Goal: Task Accomplishment & Management: Complete application form

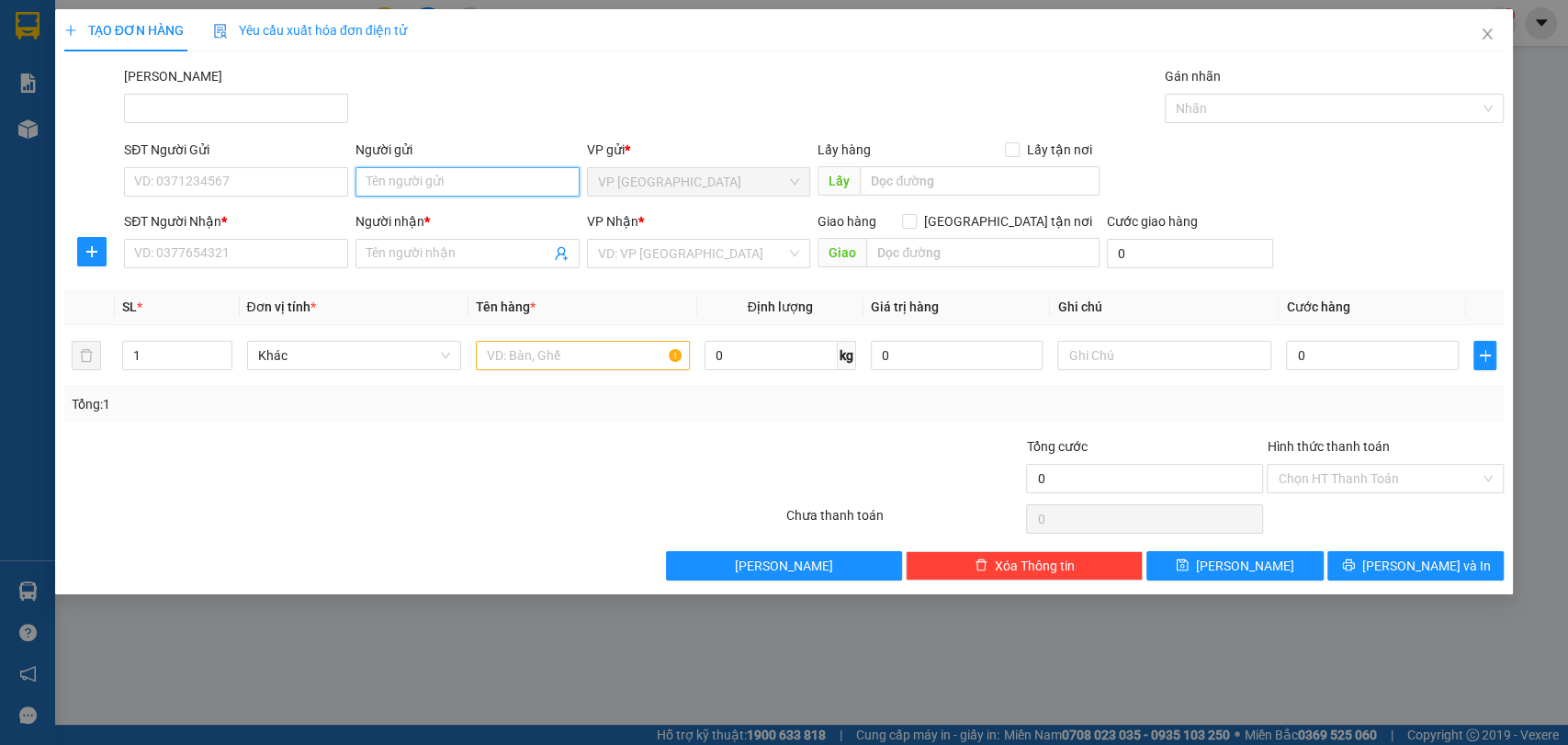
click at [412, 173] on input "Người gửi" at bounding box center [467, 181] width 224 height 29
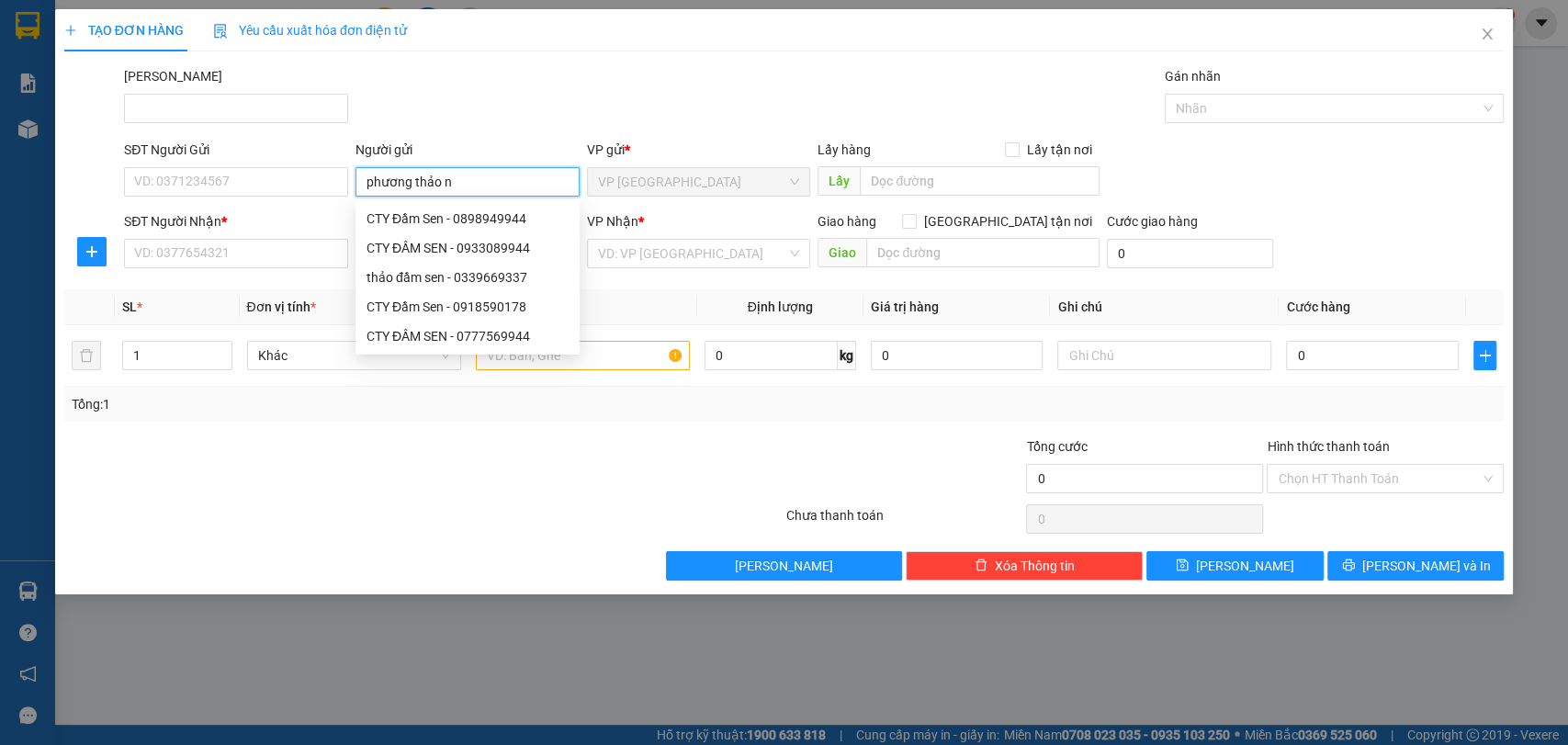
type input "phương thảo nt"
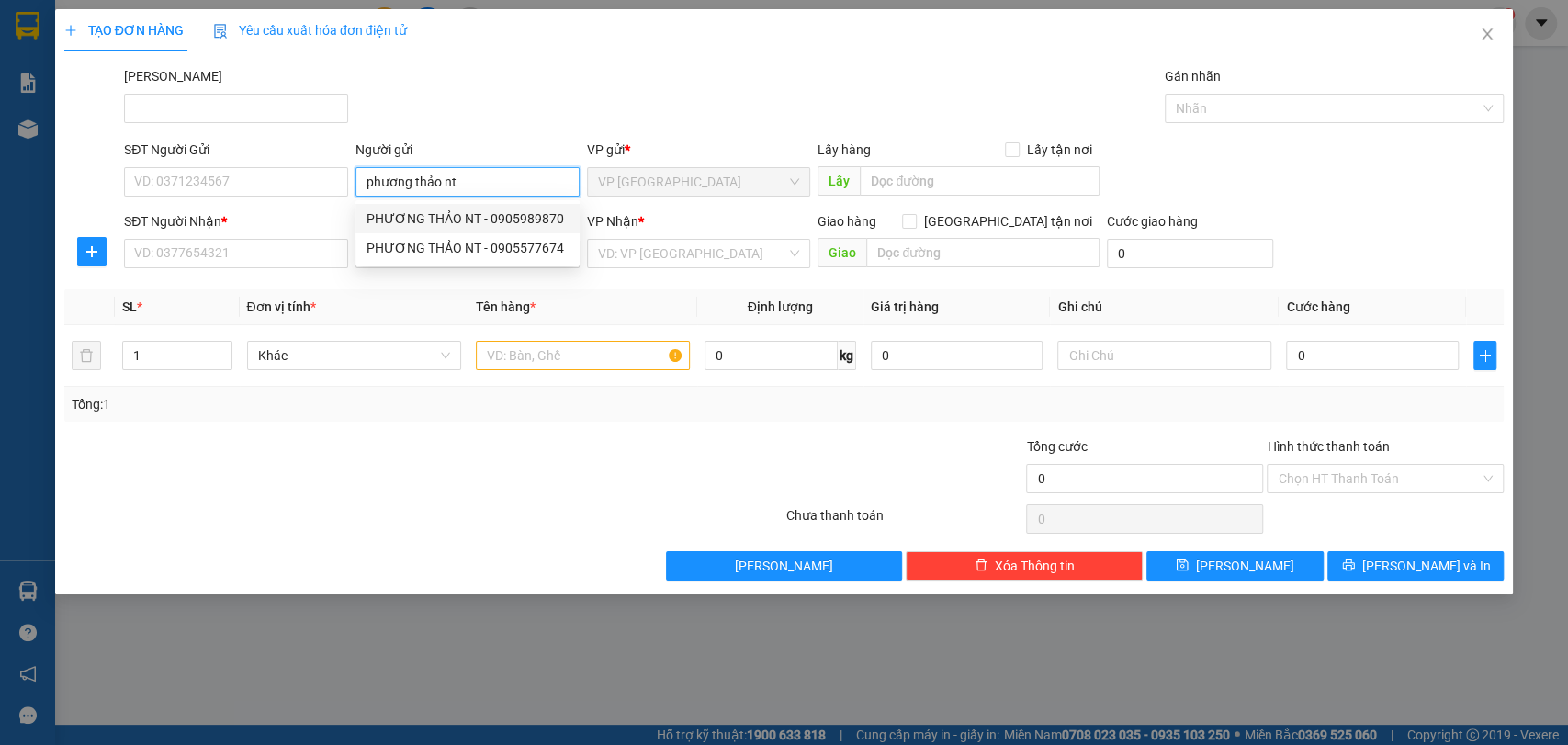
click at [522, 218] on div "PHƯƠNG THẢO NT - 0905989870" at bounding box center [467, 218] width 202 height 20
type input "0905989870"
type input "PHƯƠNG THẢO NT"
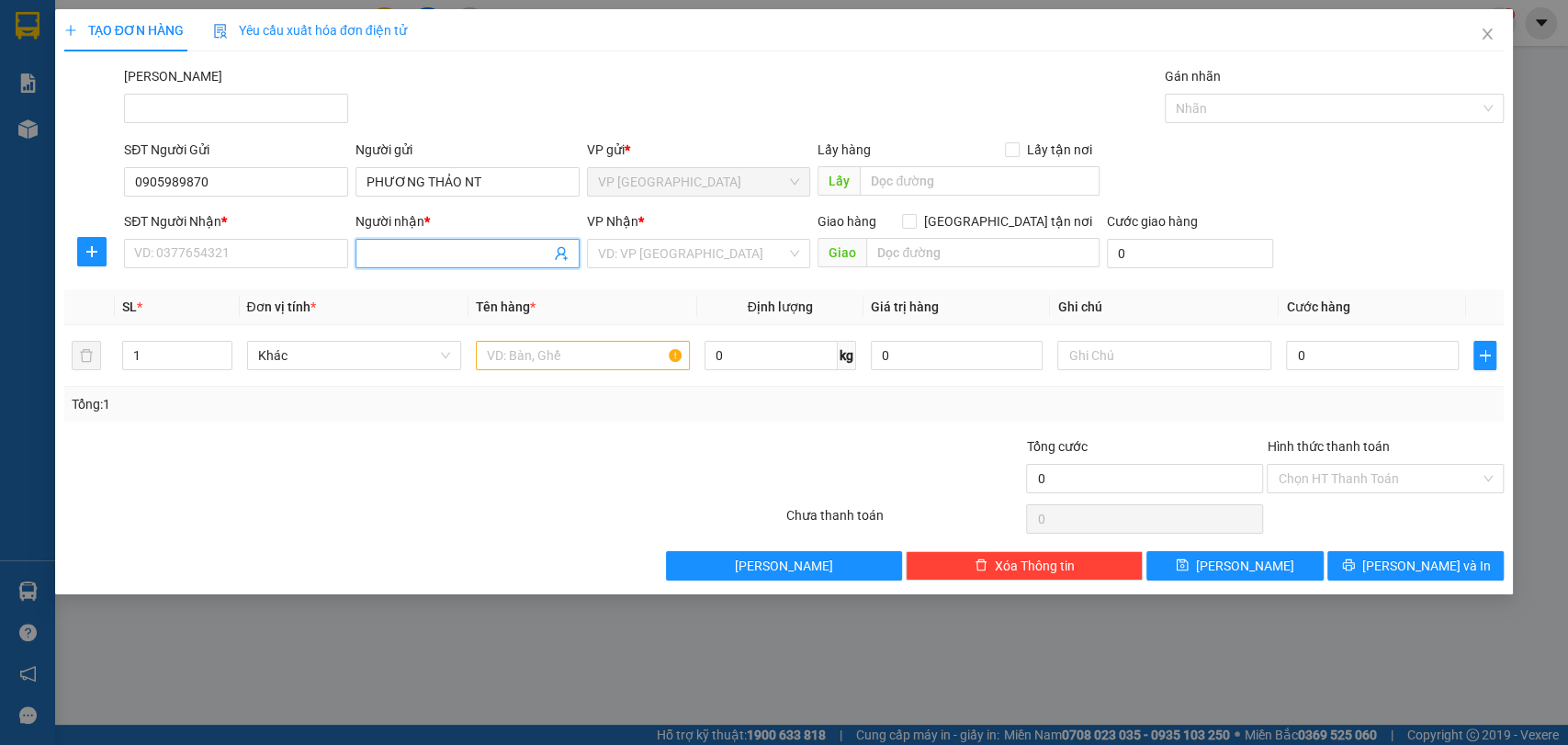
click at [441, 250] on input "Người nhận *" at bounding box center [458, 252] width 184 height 20
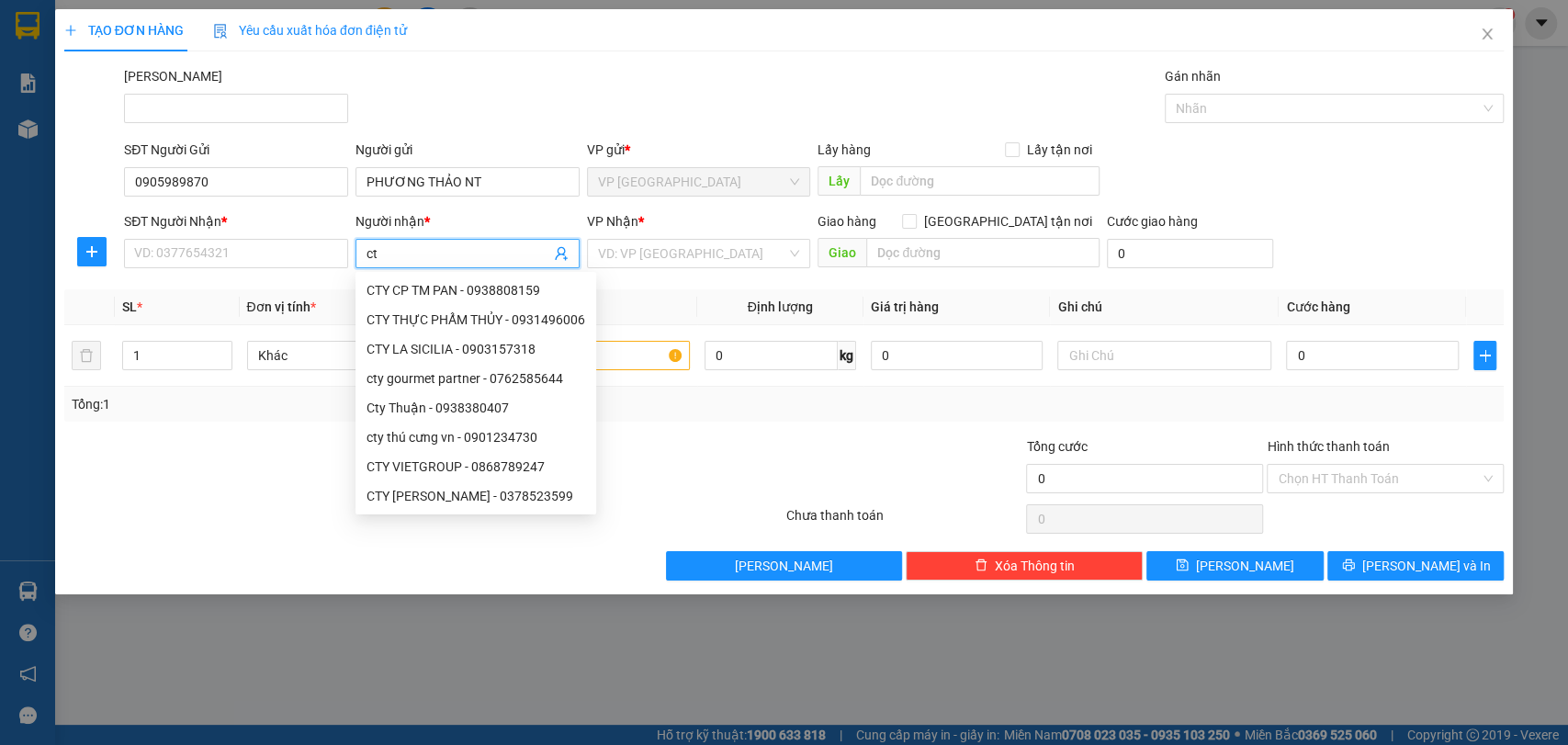
type input "c"
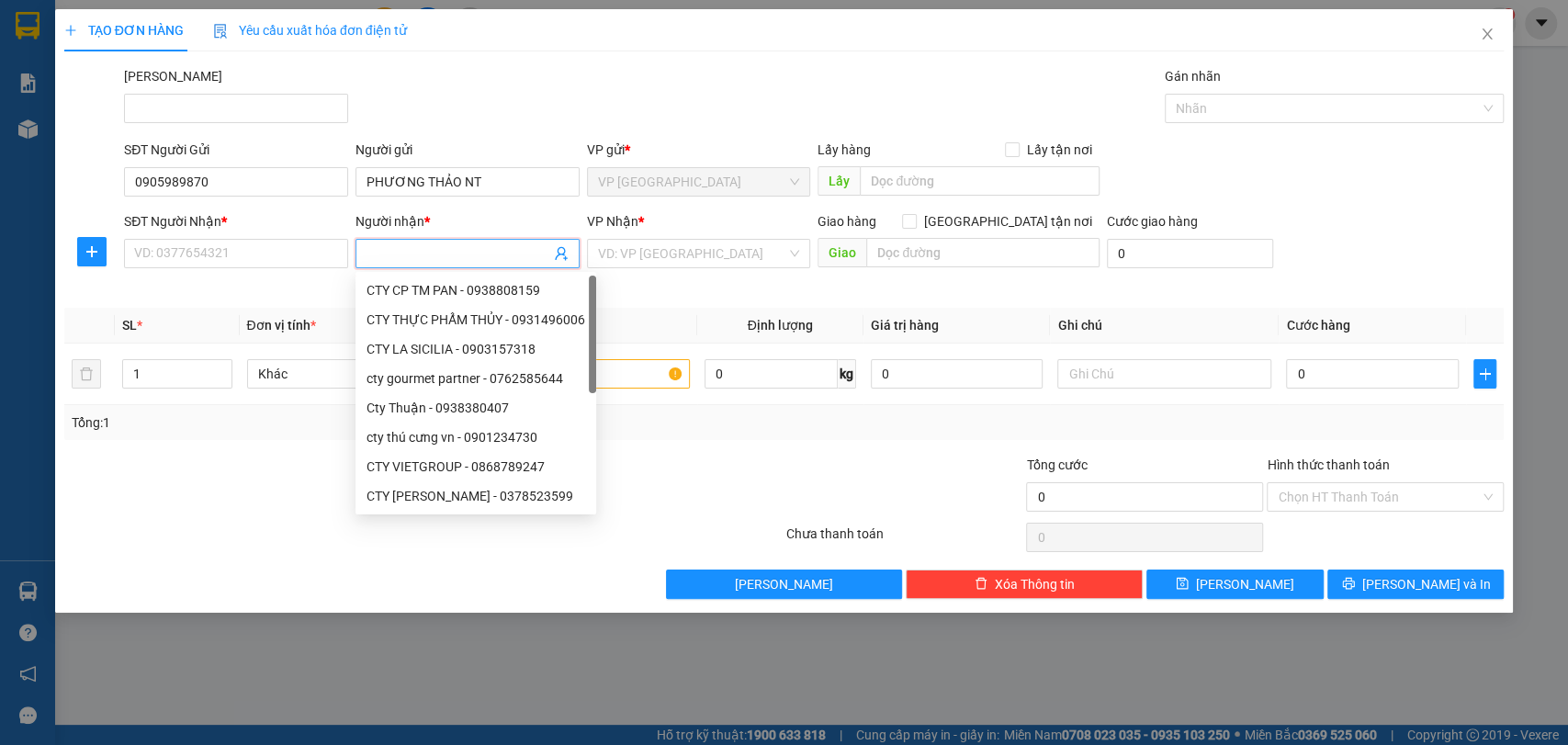
type input "d"
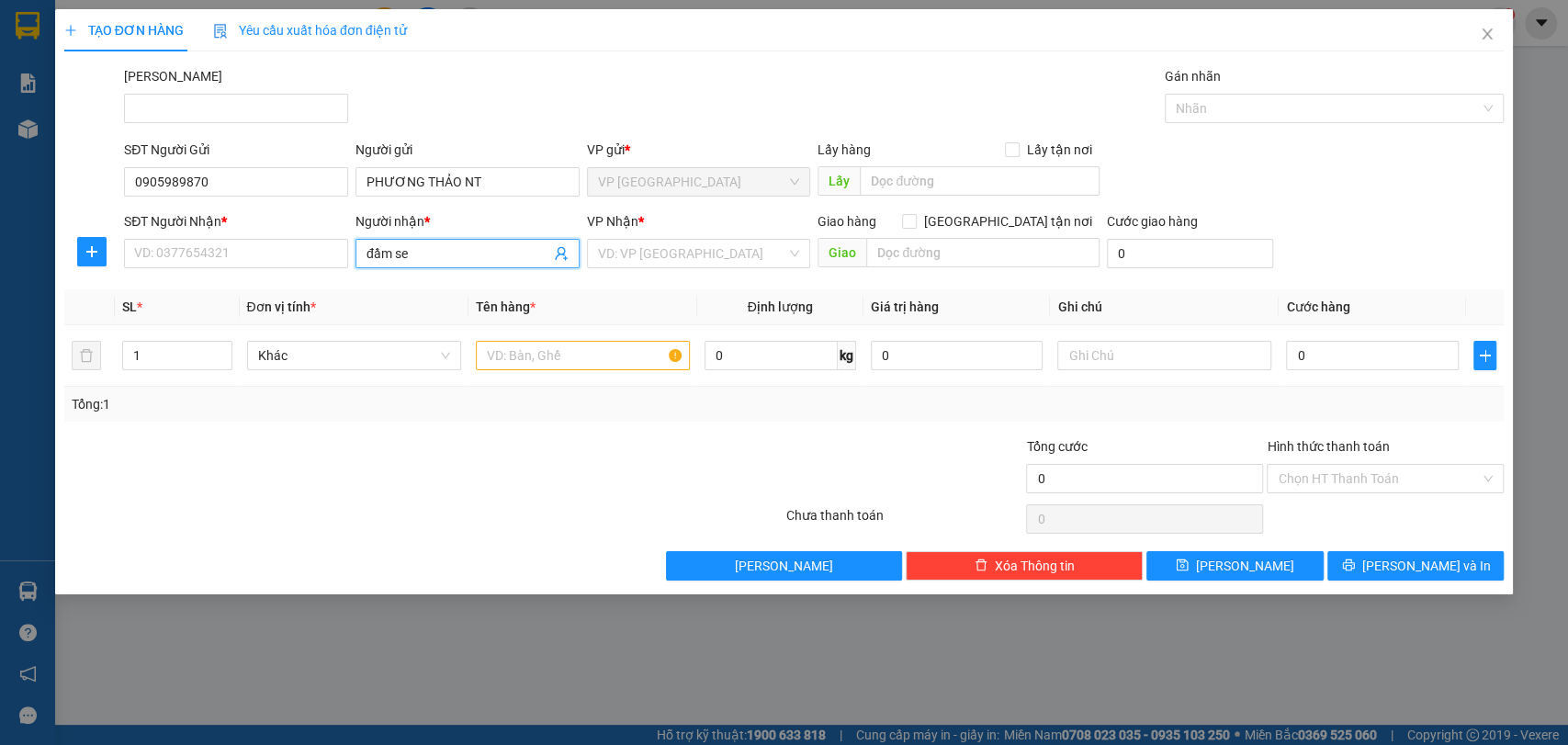
type input "đầm sen"
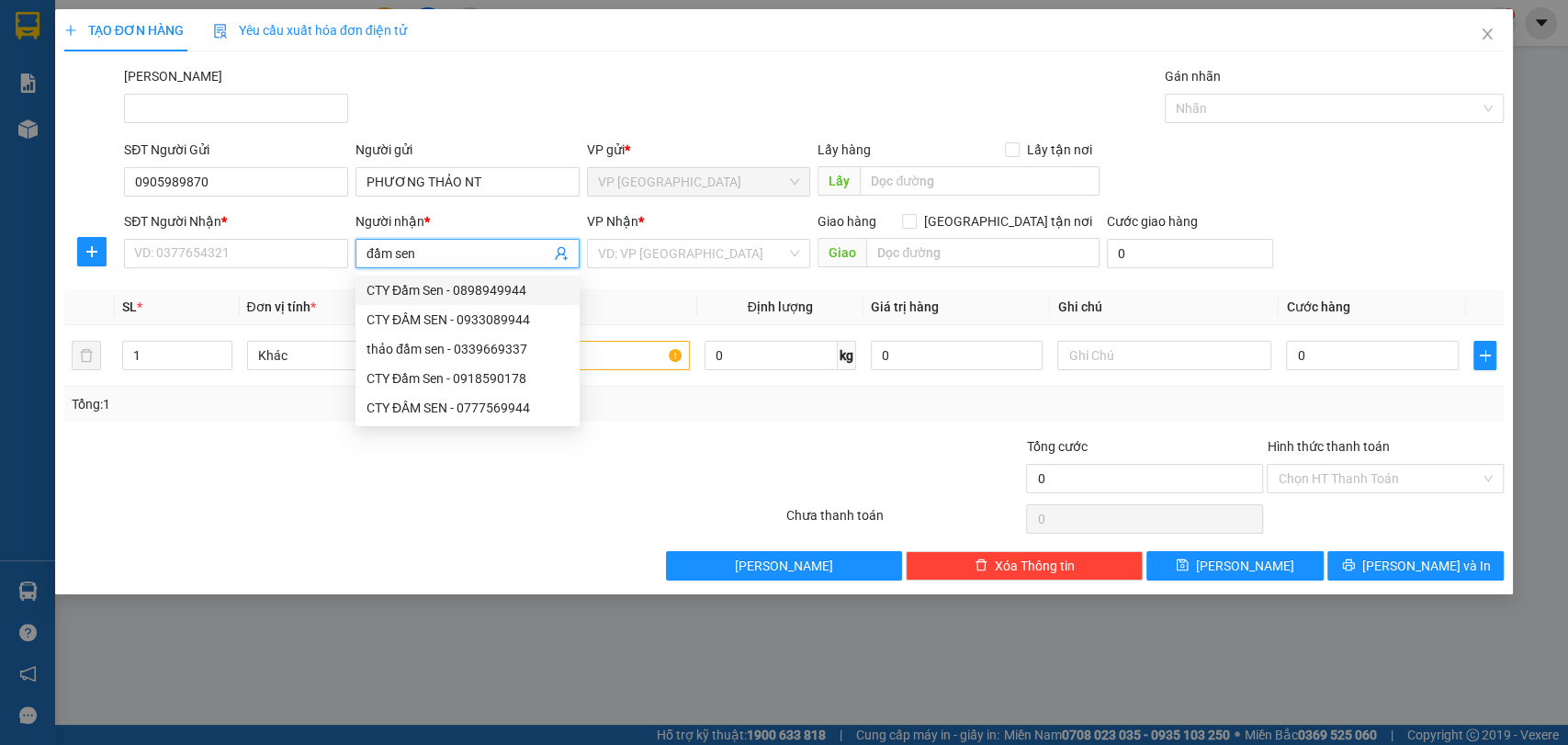
click at [481, 299] on div "CTY Đầm Sen - 0898949944" at bounding box center [467, 289] width 202 height 20
type input "0898949944"
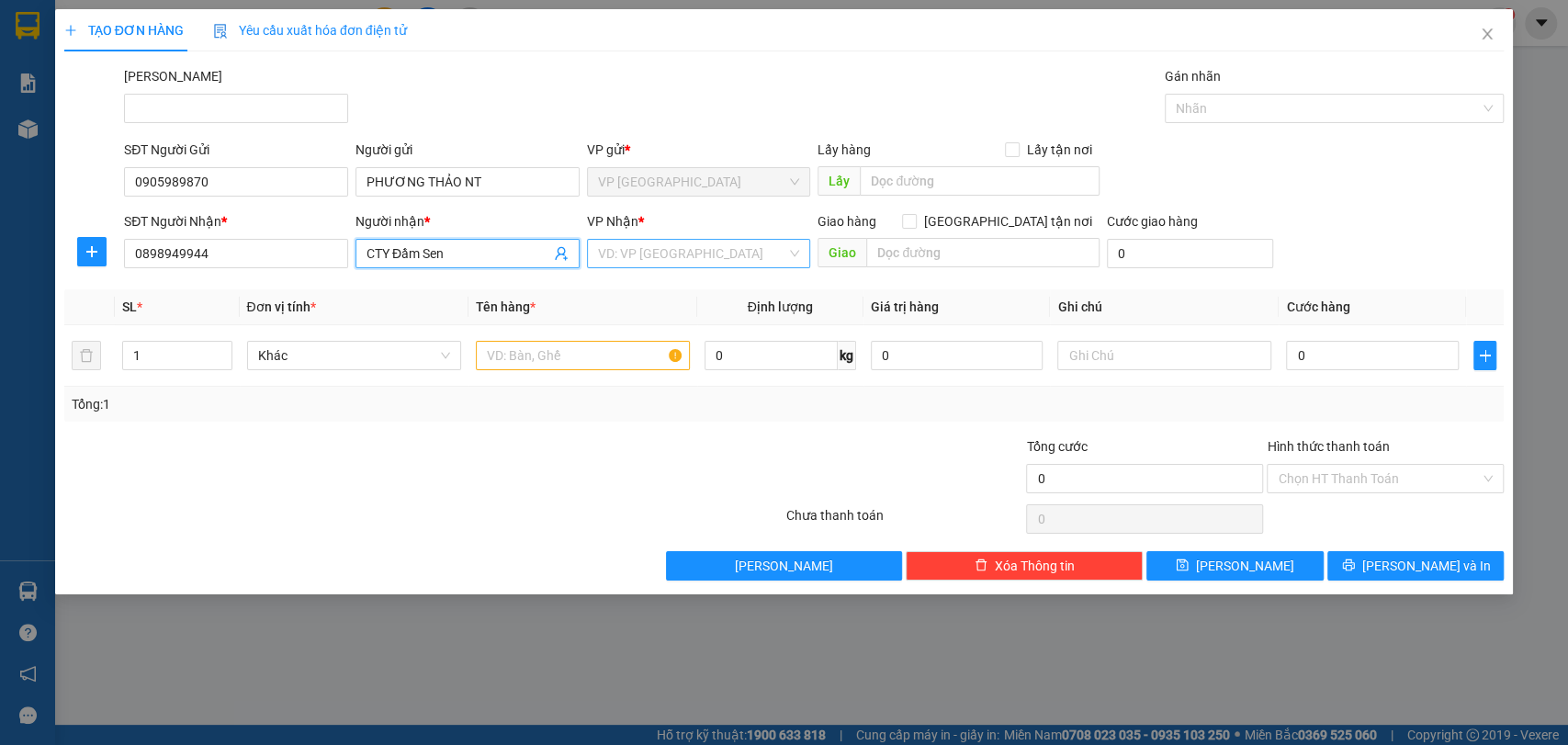
type input "CTY Đầm Sen"
click at [755, 253] on input "search" at bounding box center [693, 252] width 189 height 27
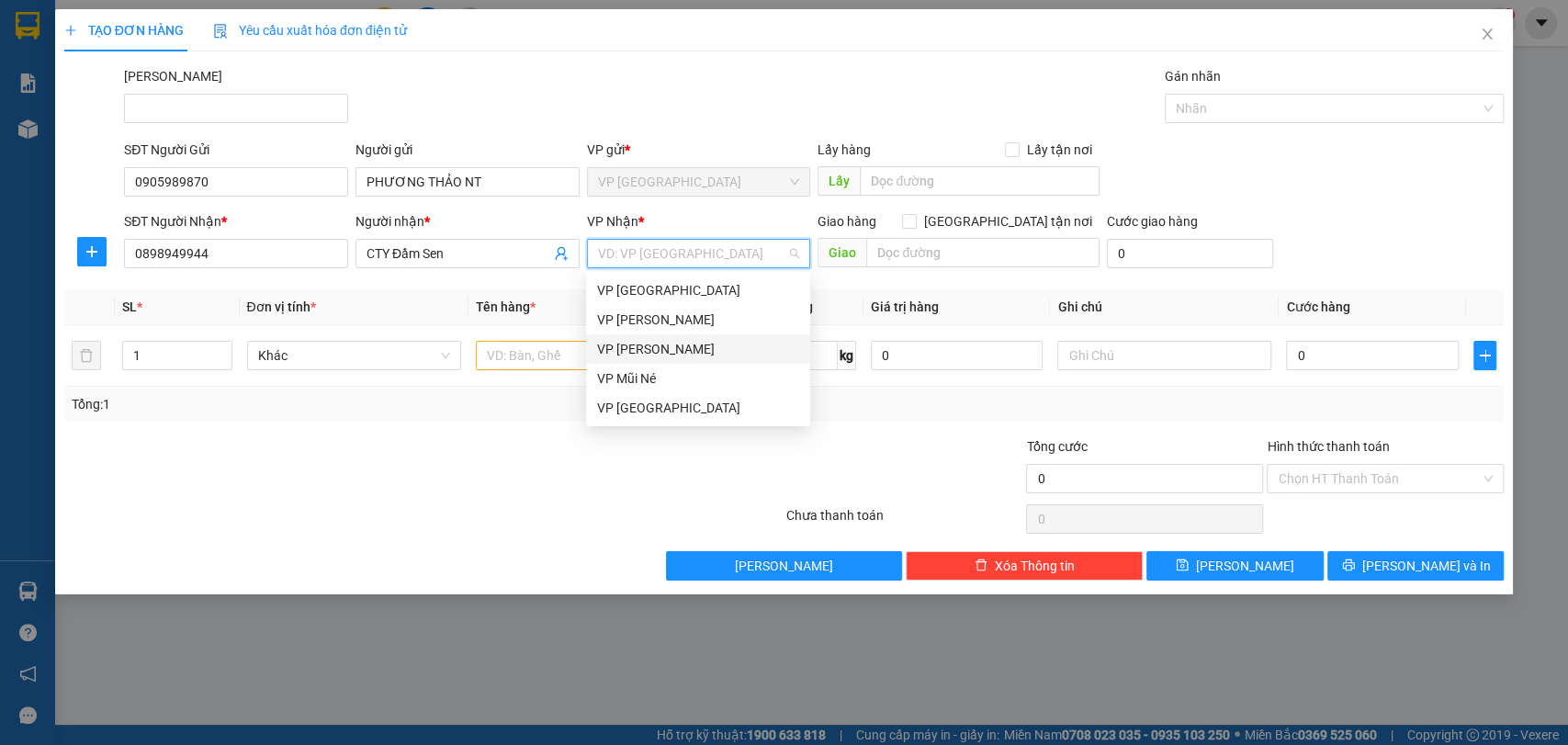
click at [728, 358] on div "VP [PERSON_NAME]" at bounding box center [698, 348] width 202 height 20
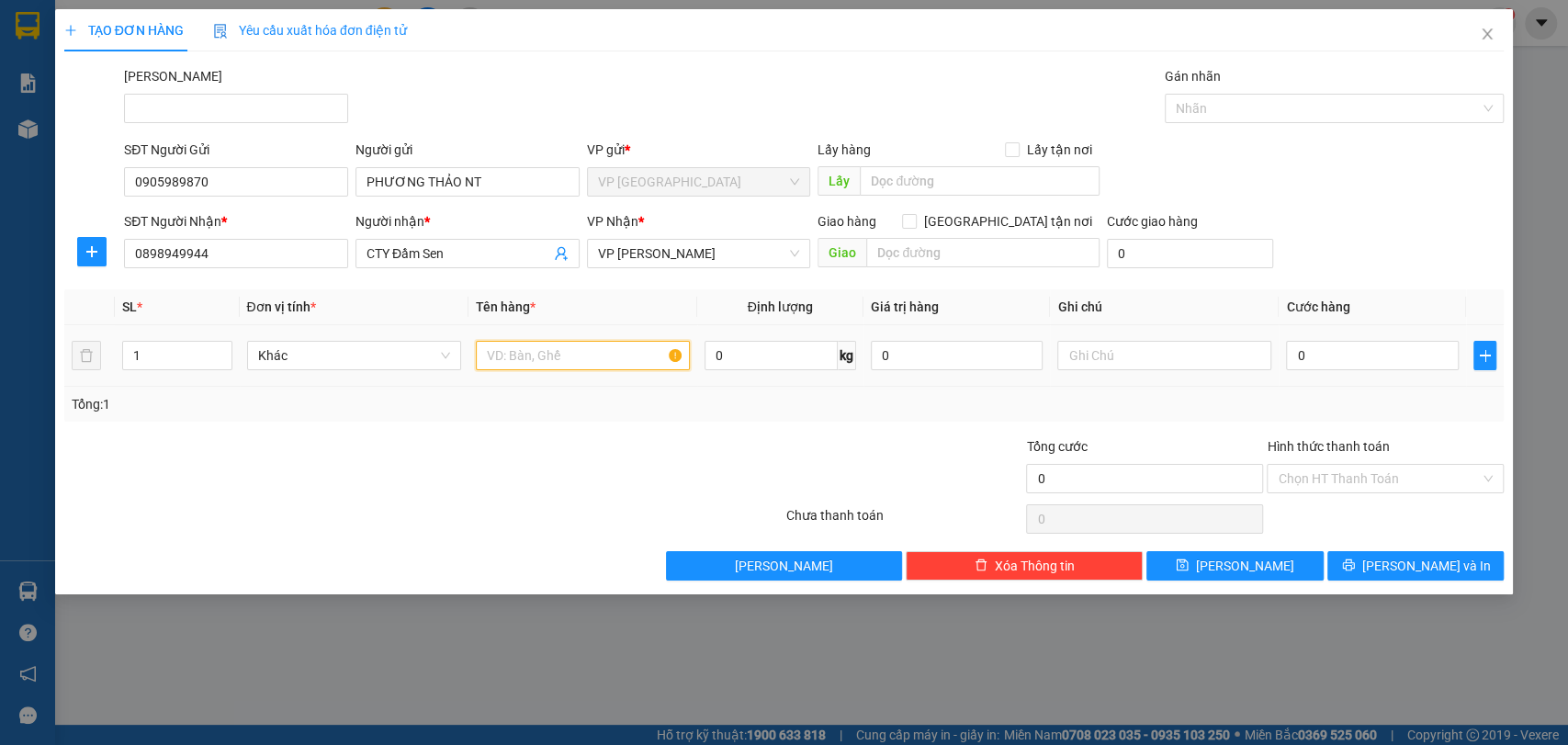
click at [565, 348] on input "text" at bounding box center [582, 355] width 214 height 29
type input "2 bao xanh"
click at [1361, 363] on input "0" at bounding box center [1372, 355] width 172 height 29
type input "1"
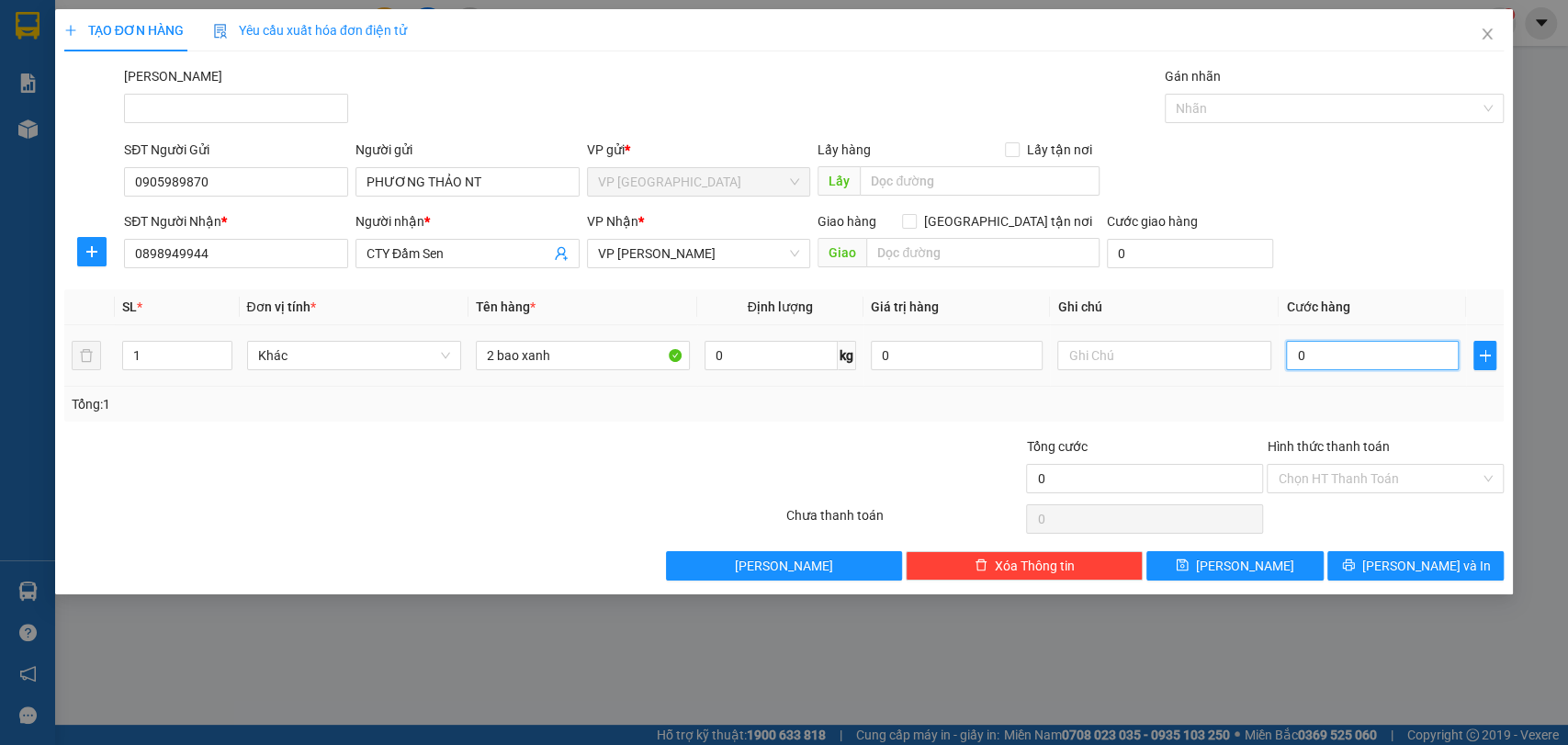
type input "1"
type input "14"
type input "140"
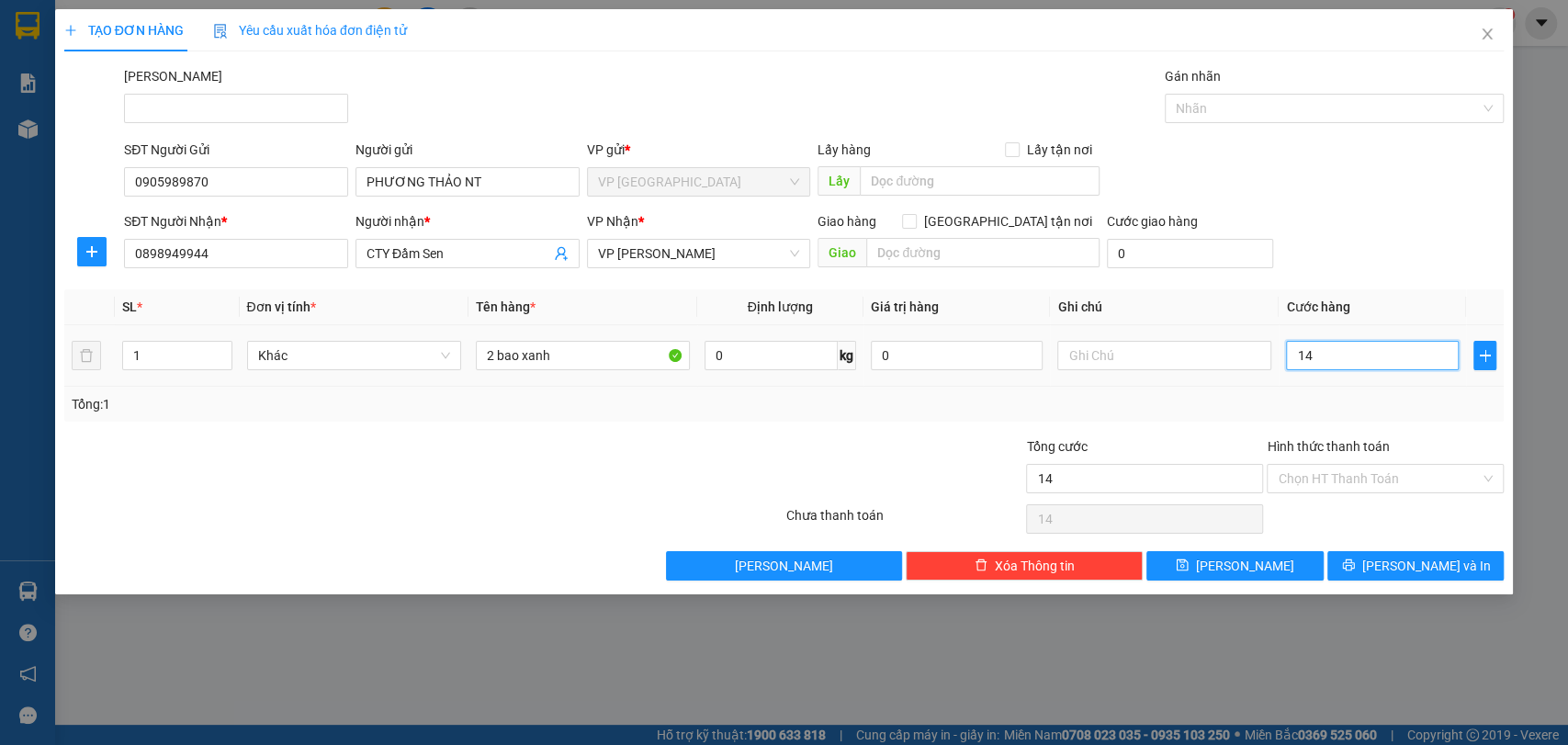
type input "140"
type input "1.400"
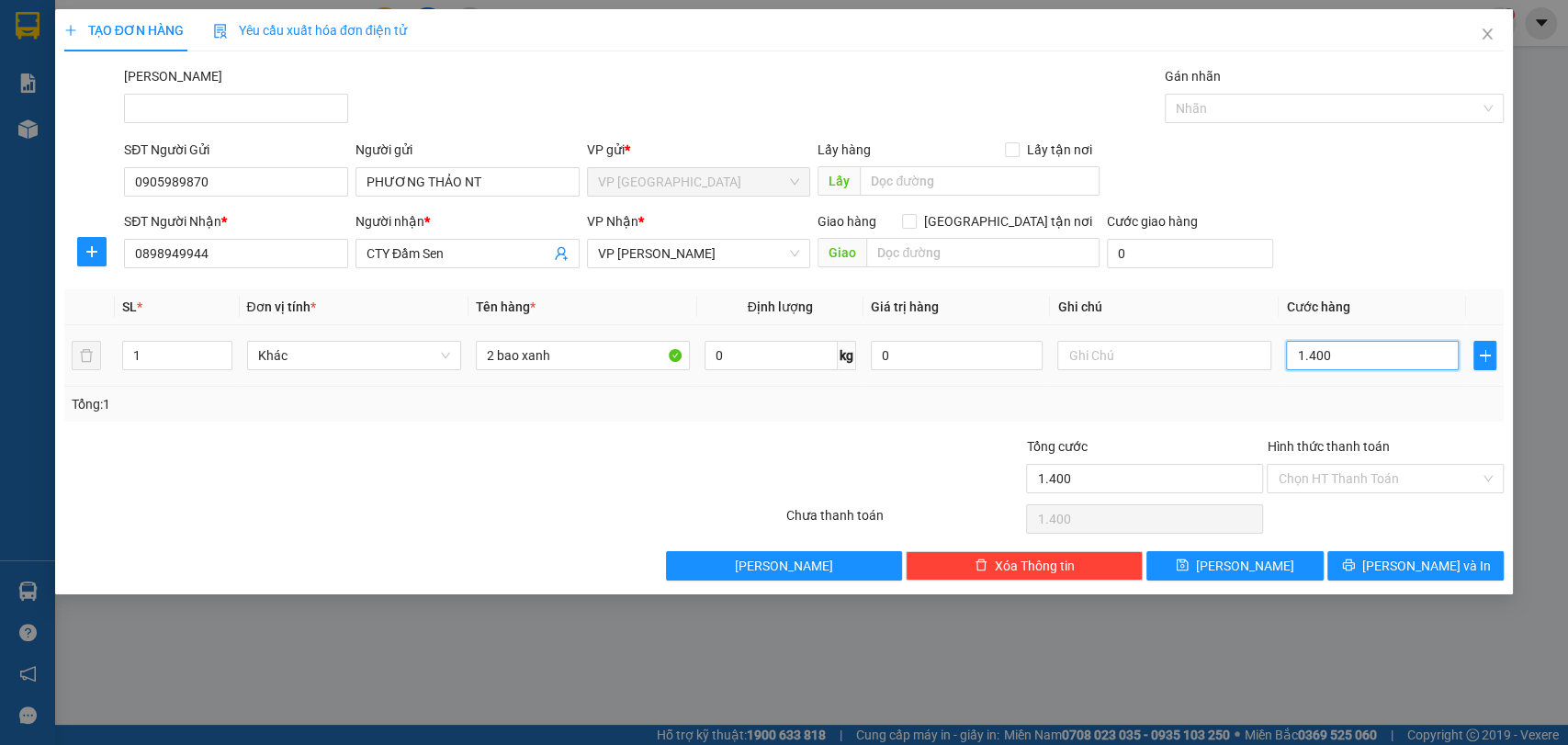
type input "14.000"
type input "140.000"
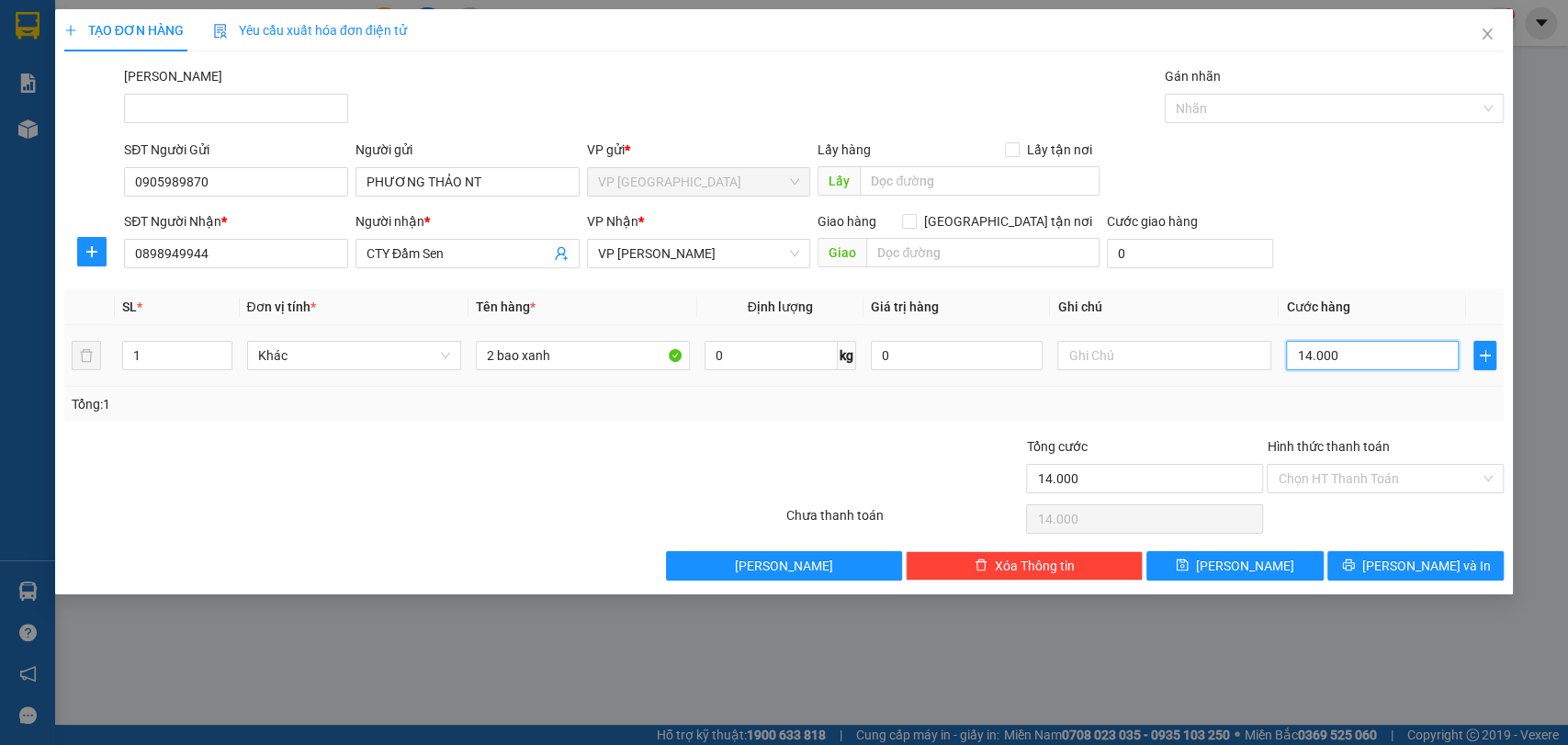
type input "140.000"
type input "14.000"
type input "1.400"
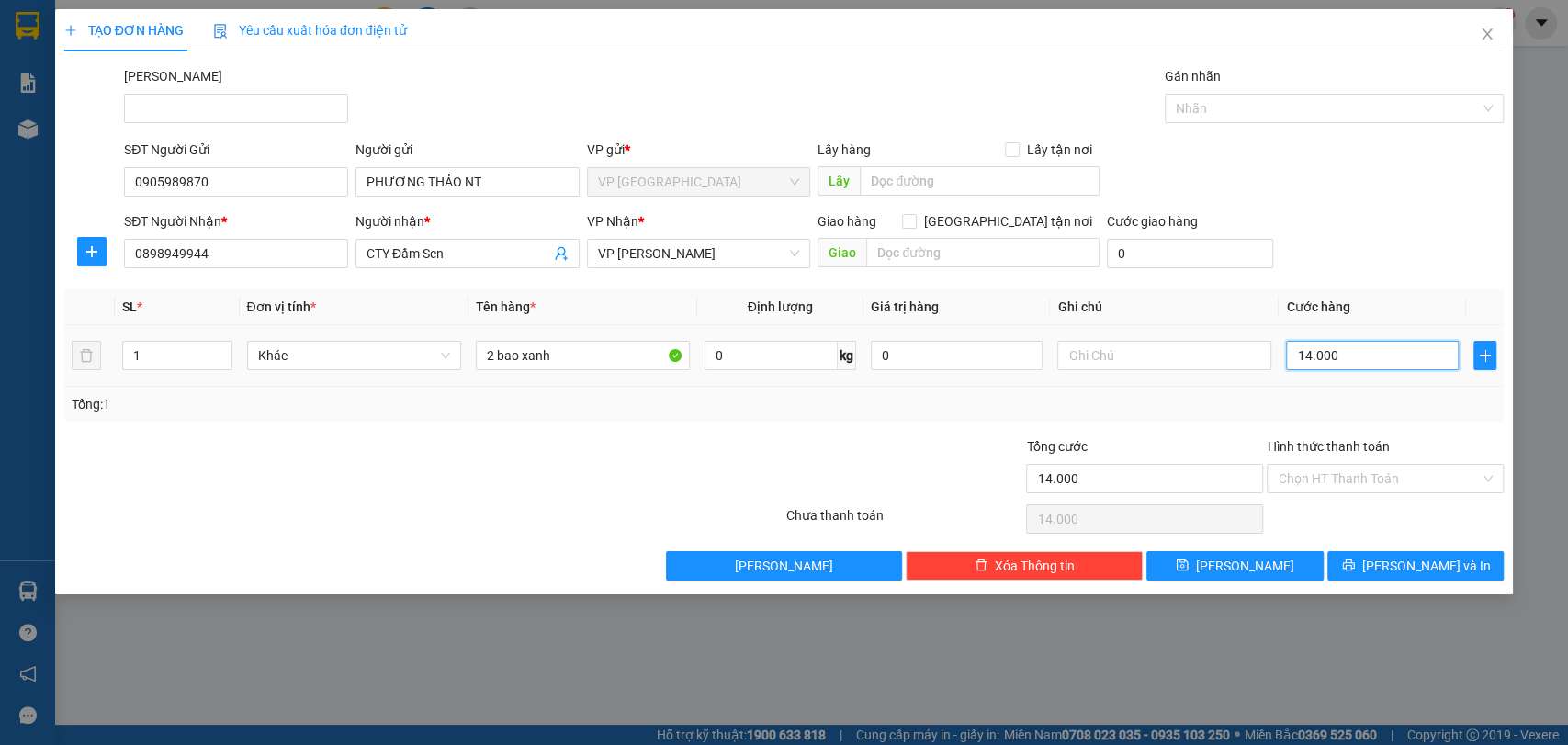
type input "1.400"
type input "140"
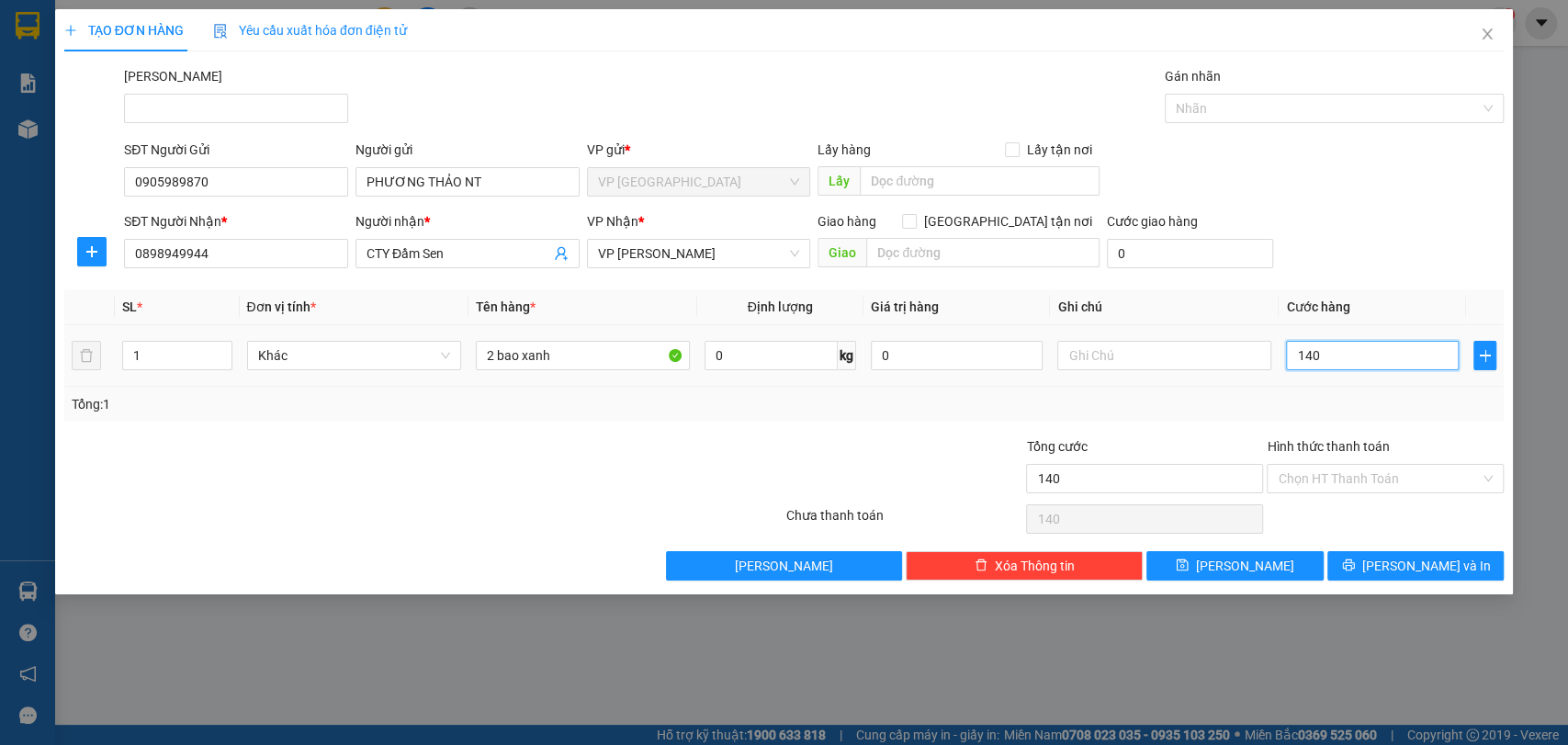
type input "14"
type input "1"
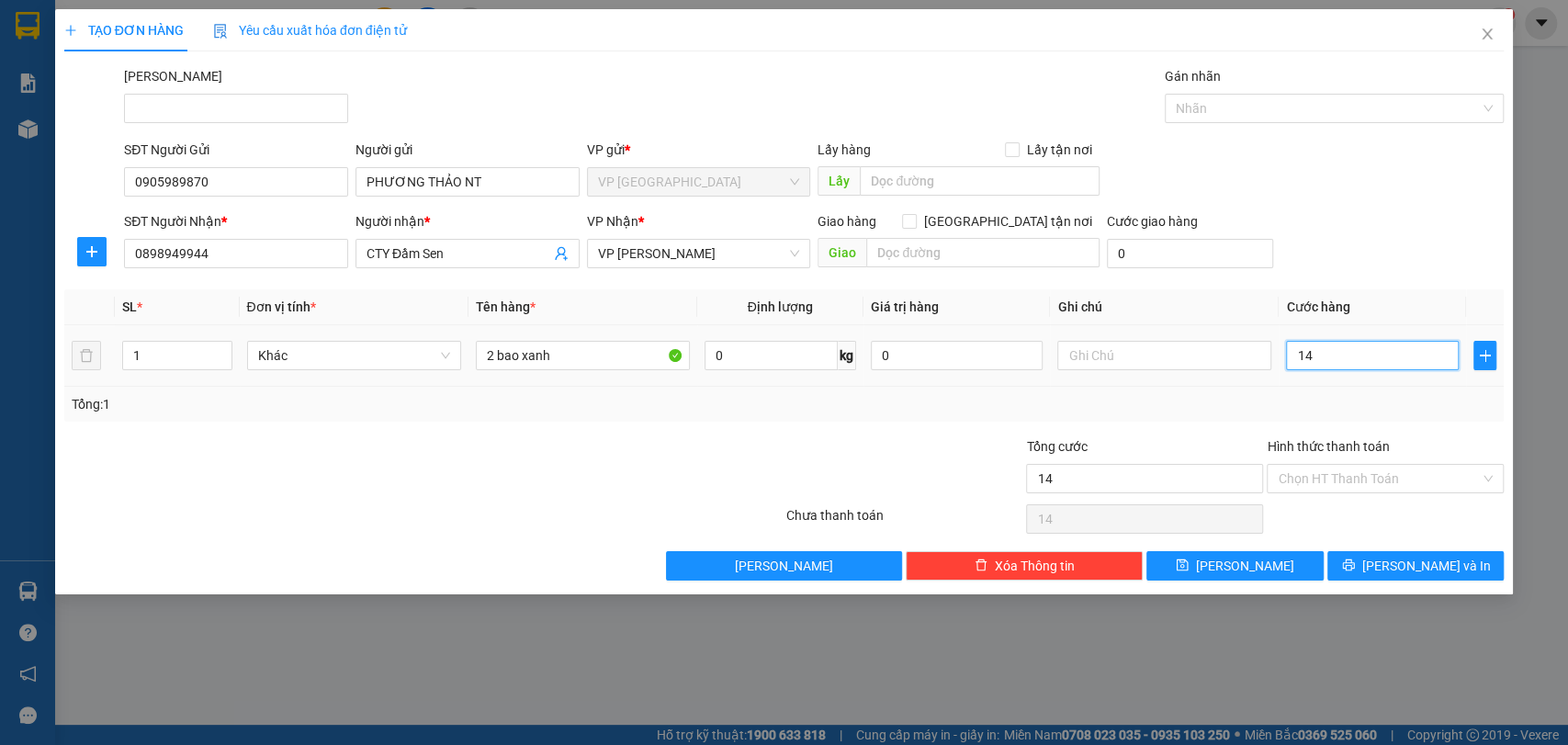
type input "1"
type input "0"
type input "01"
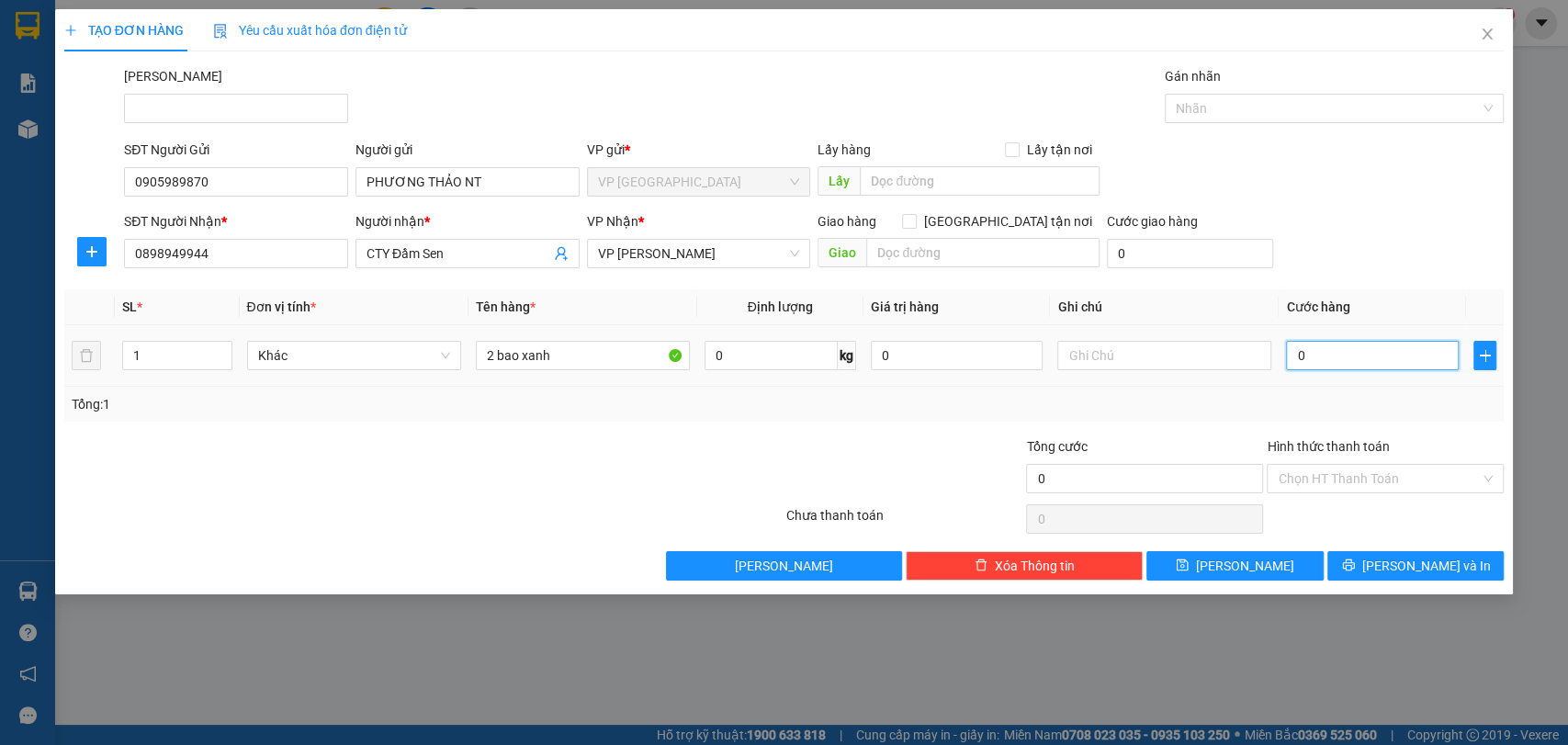
type input "1"
type input "012"
type input "12"
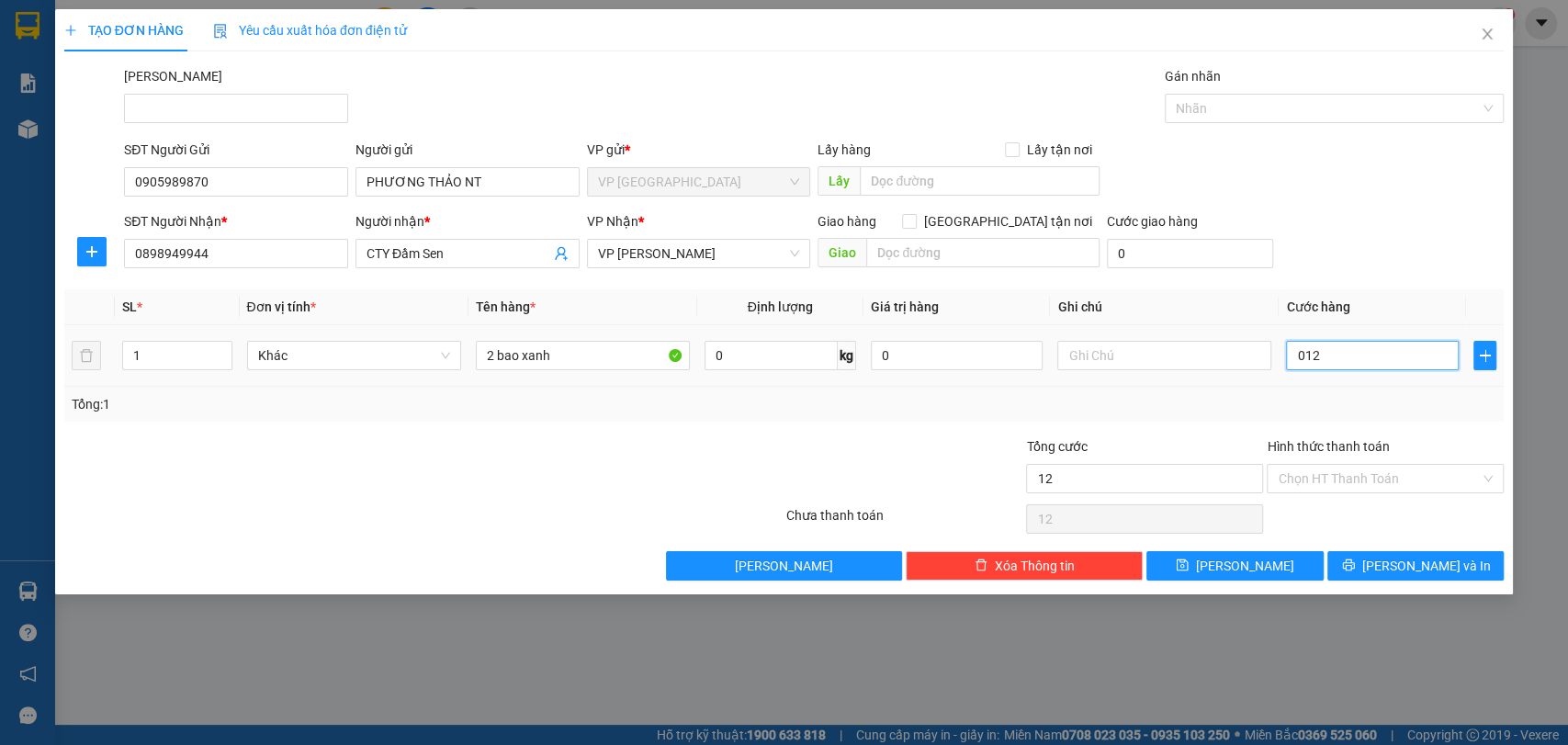
type input "0.122"
type input "122"
type input "012"
type input "12"
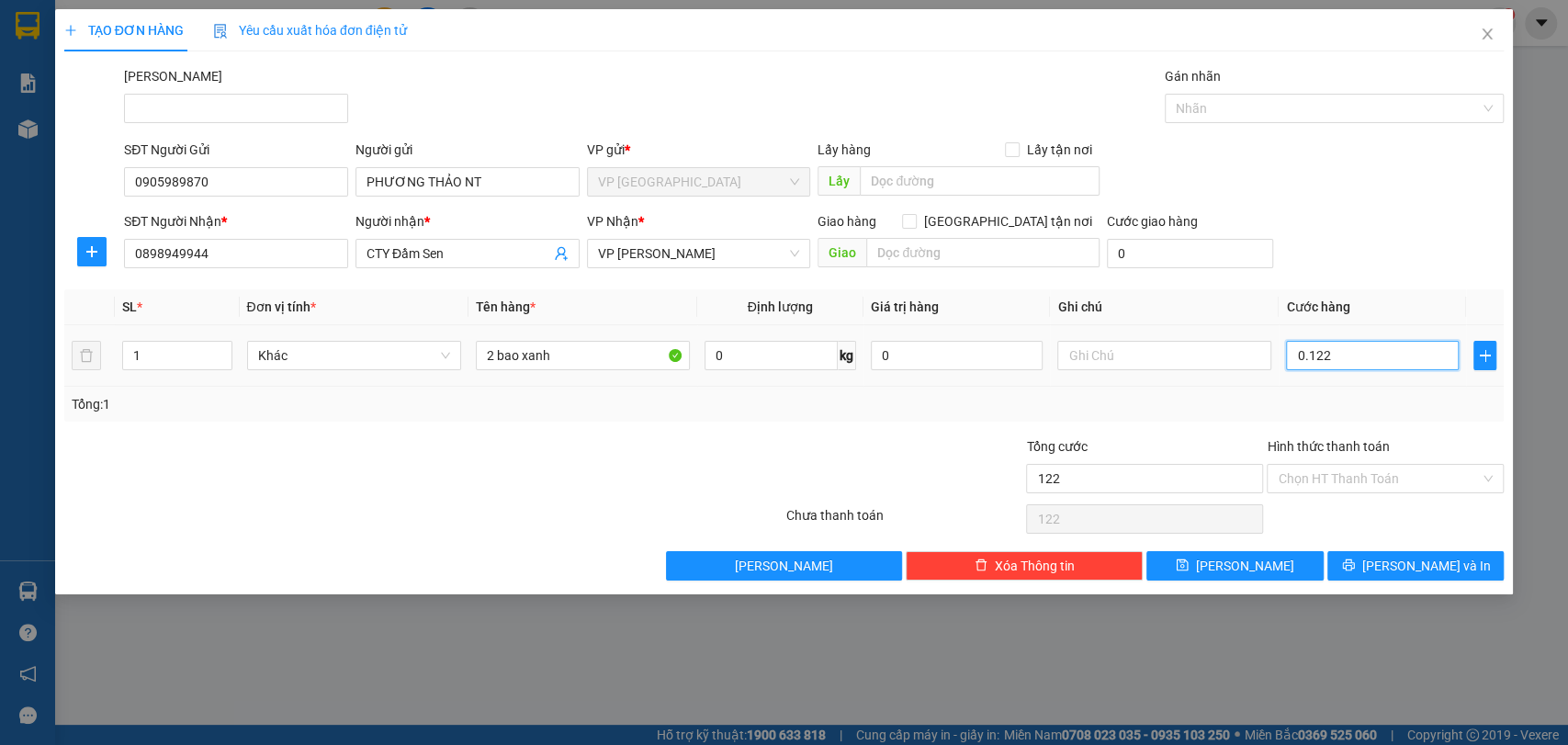
type input "12"
type input "01"
type input "1"
type input "0"
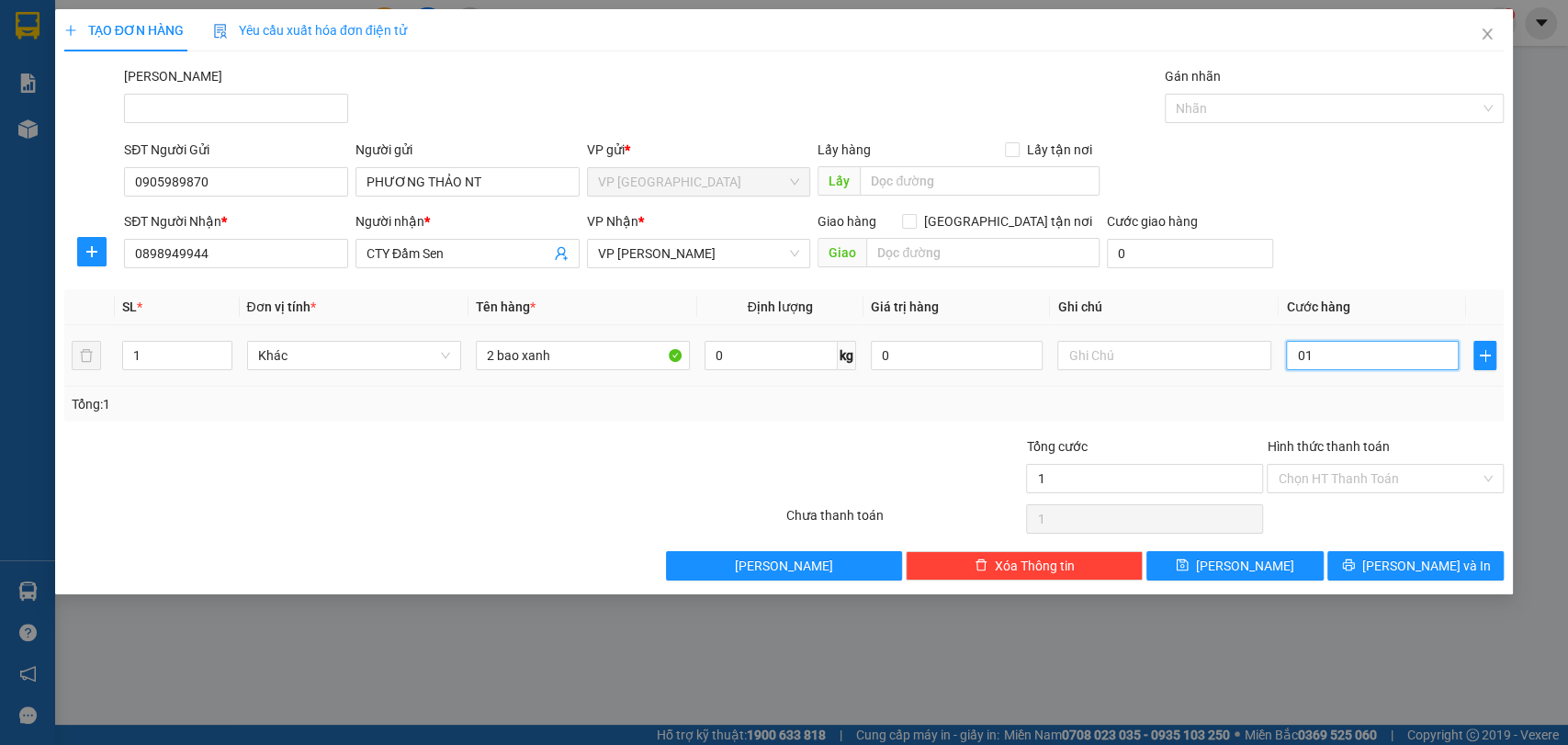
type input "0"
type input "10"
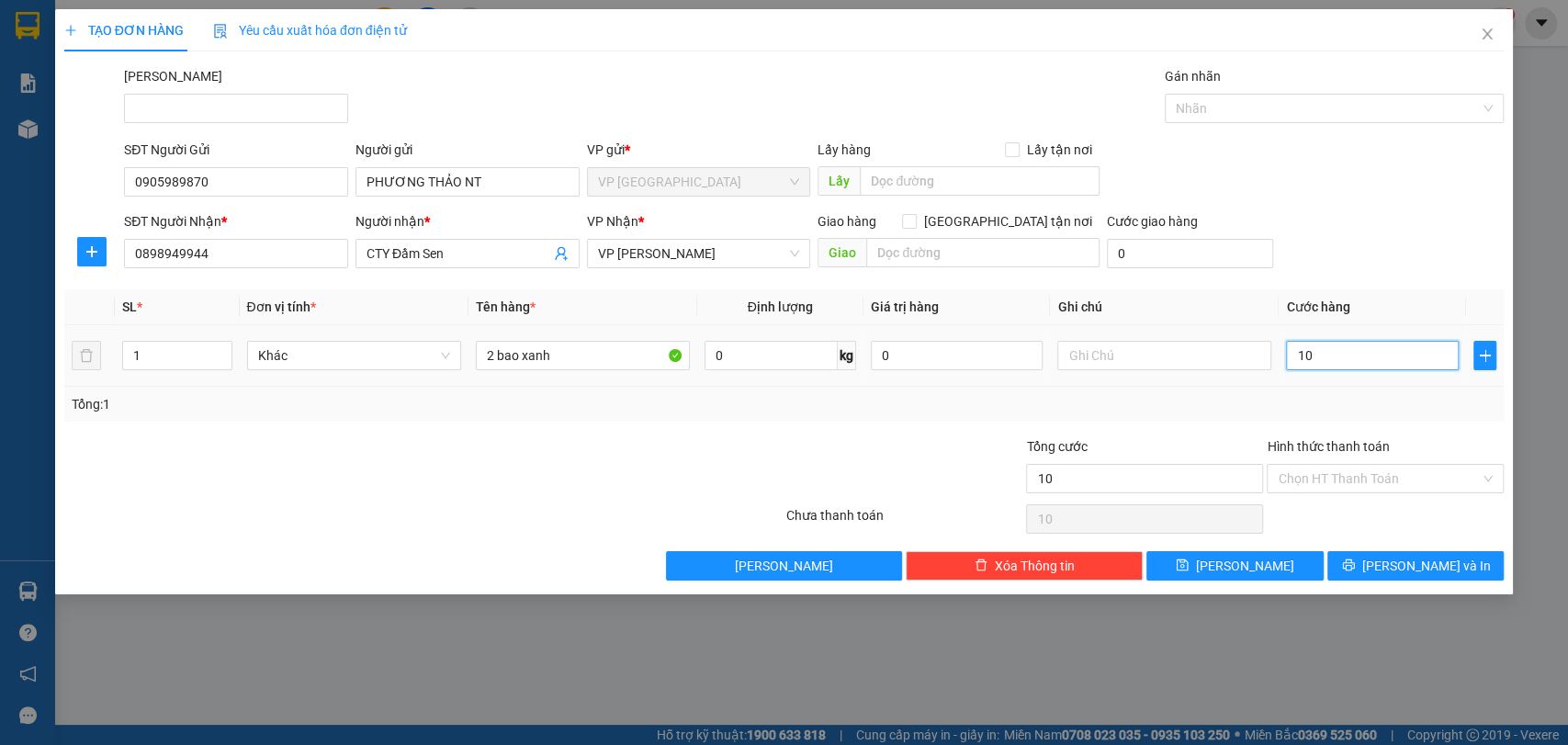
type input "120"
type input "1.200"
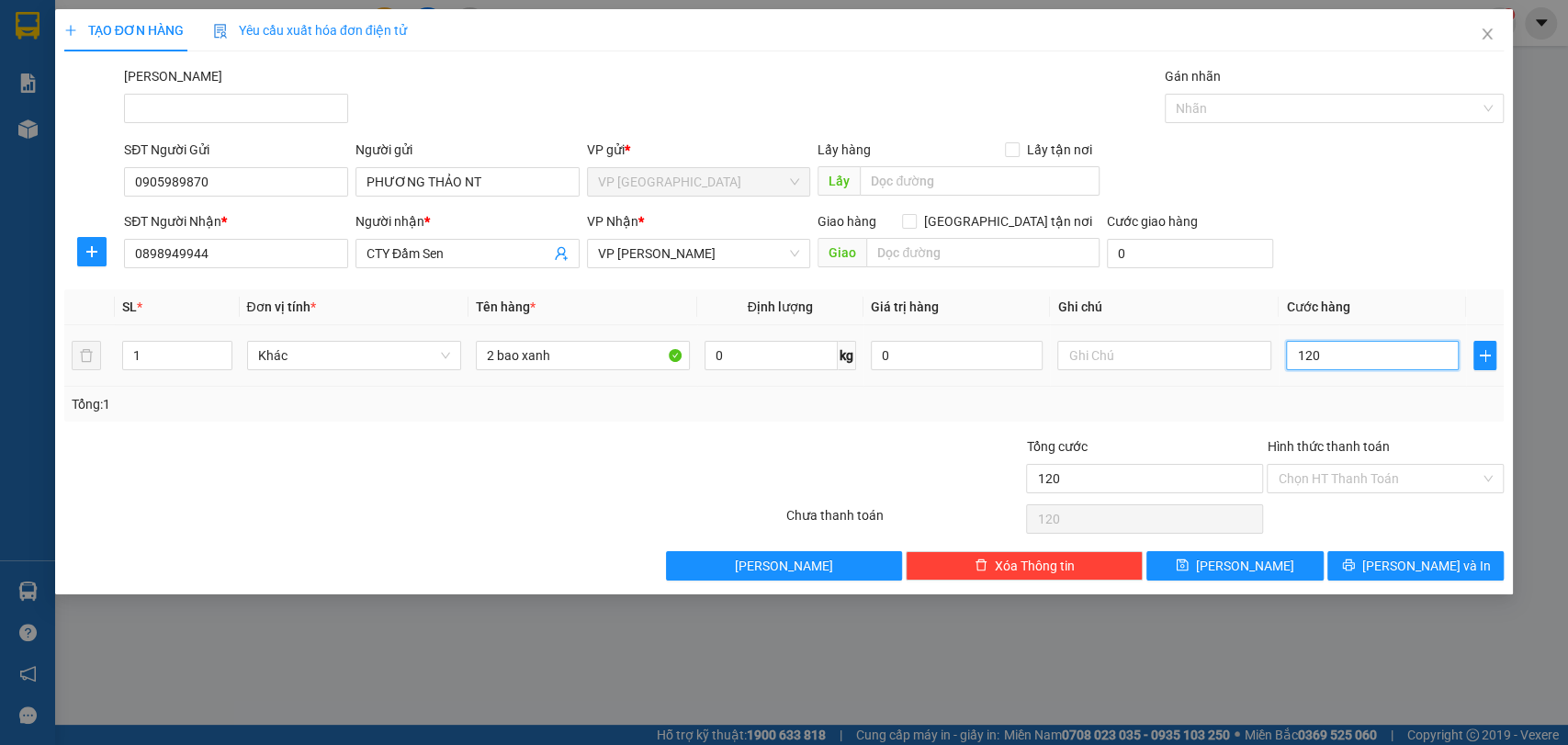
type input "1.200"
type input "12.000"
type input "120.000"
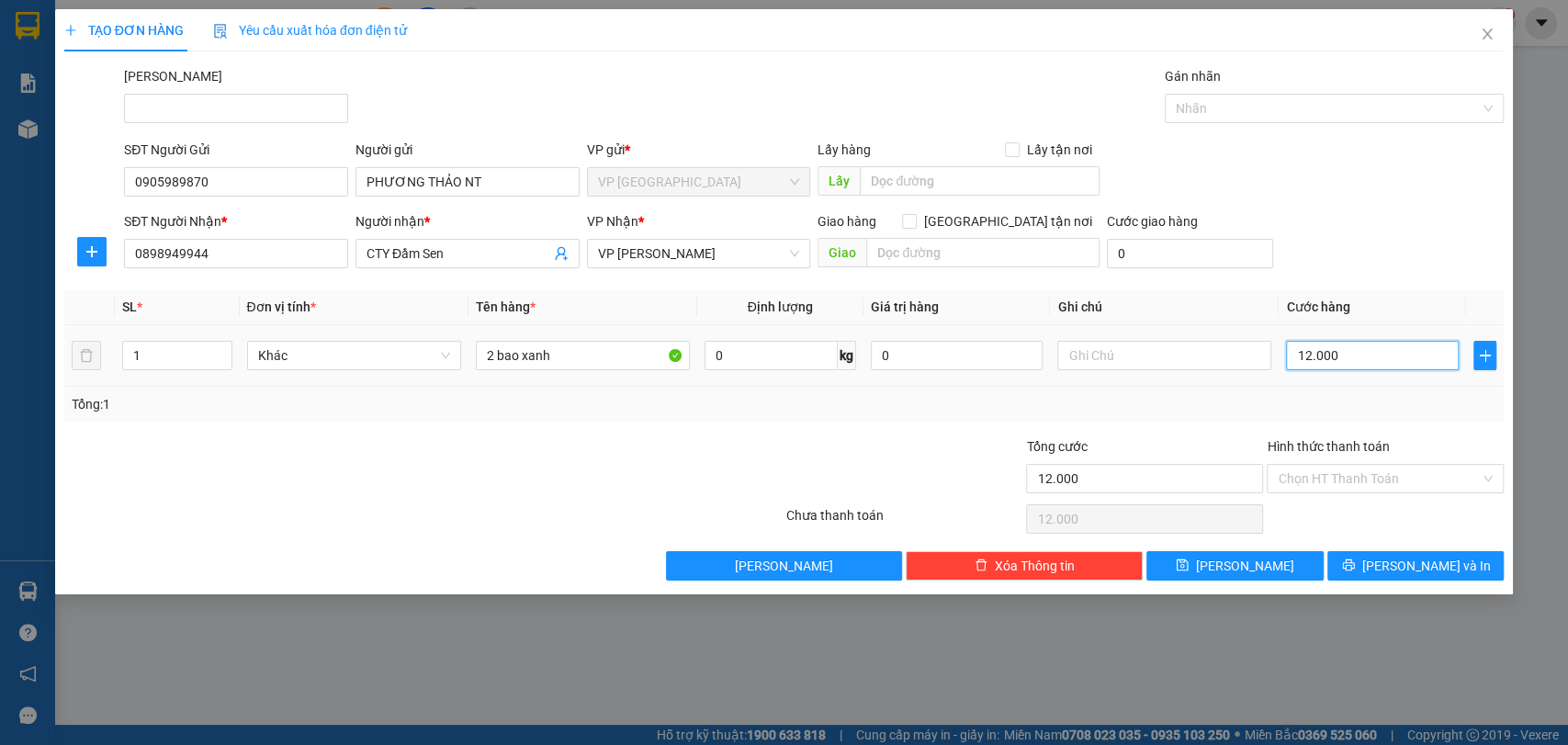
type input "120.000"
click at [1290, 397] on div "Tổng: 1" at bounding box center [784, 403] width 1426 height 20
click at [1396, 461] on div "Hình thức thanh toán" at bounding box center [1384, 449] width 237 height 27
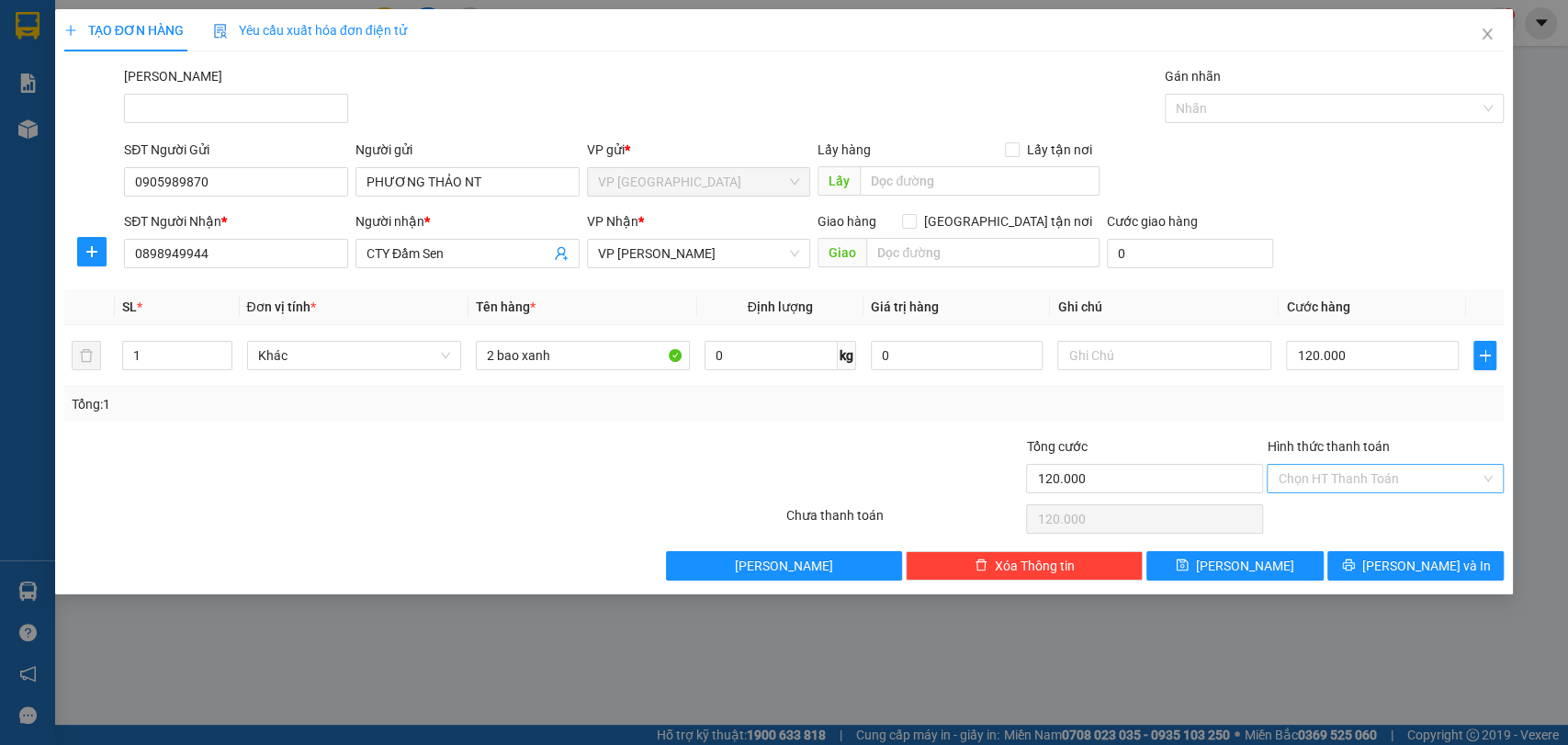
click at [1404, 469] on input "Hình thức thanh toán" at bounding box center [1379, 478] width 202 height 27
click at [1371, 536] on div "Transit Pickup Surcharge Ids Transit Deliver Surcharge Ids Transit Deliver Surc…" at bounding box center [784, 323] width 1440 height 514
click at [1374, 526] on div "Chọn HT Thanh Toán" at bounding box center [1384, 518] width 240 height 37
click at [1369, 473] on input "Hình thức thanh toán" at bounding box center [1379, 478] width 202 height 27
click at [1363, 509] on div "Tại văn phòng" at bounding box center [1385, 513] width 215 height 20
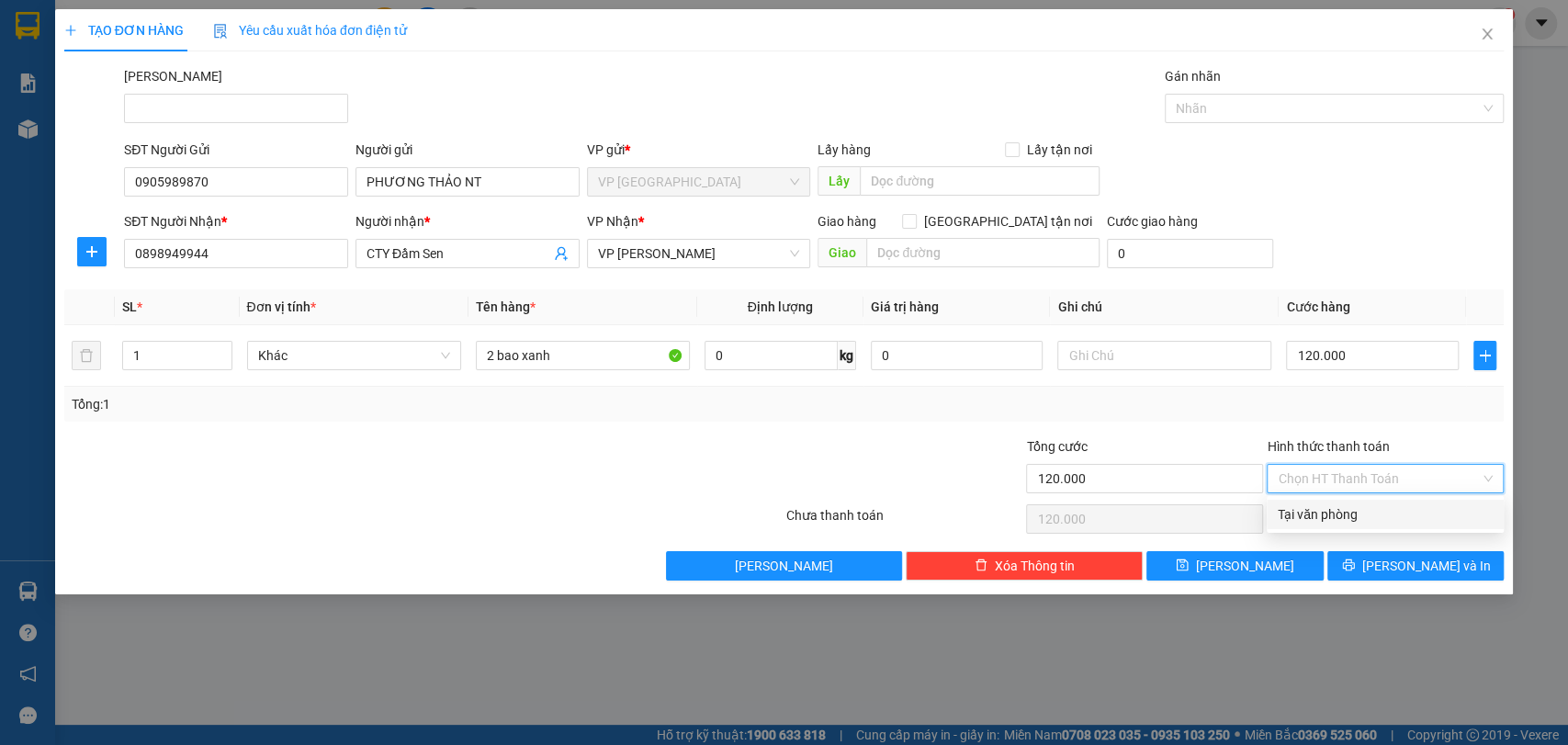
type input "0"
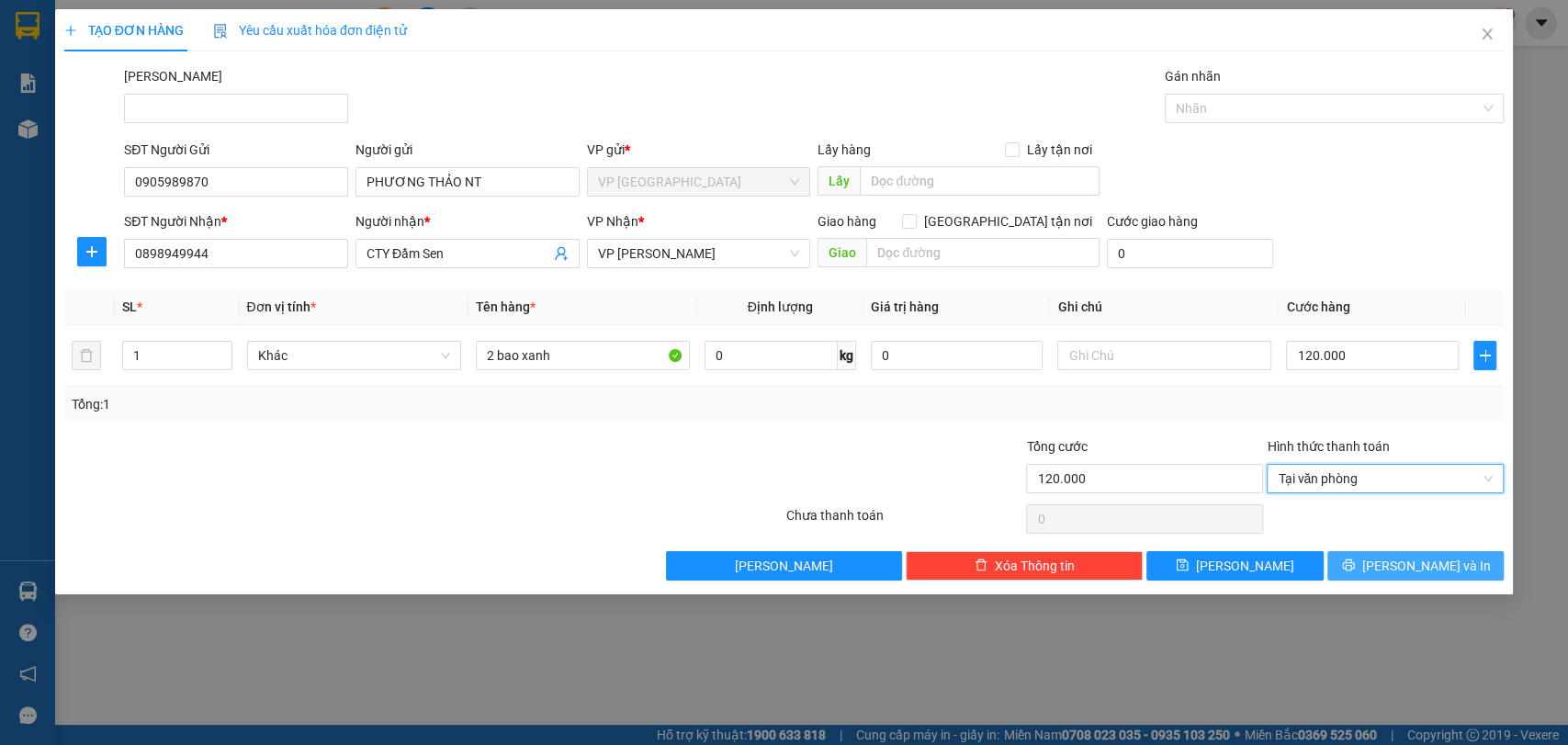
click at [1406, 561] on span "[PERSON_NAME] và In" at bounding box center [1427, 565] width 128 height 20
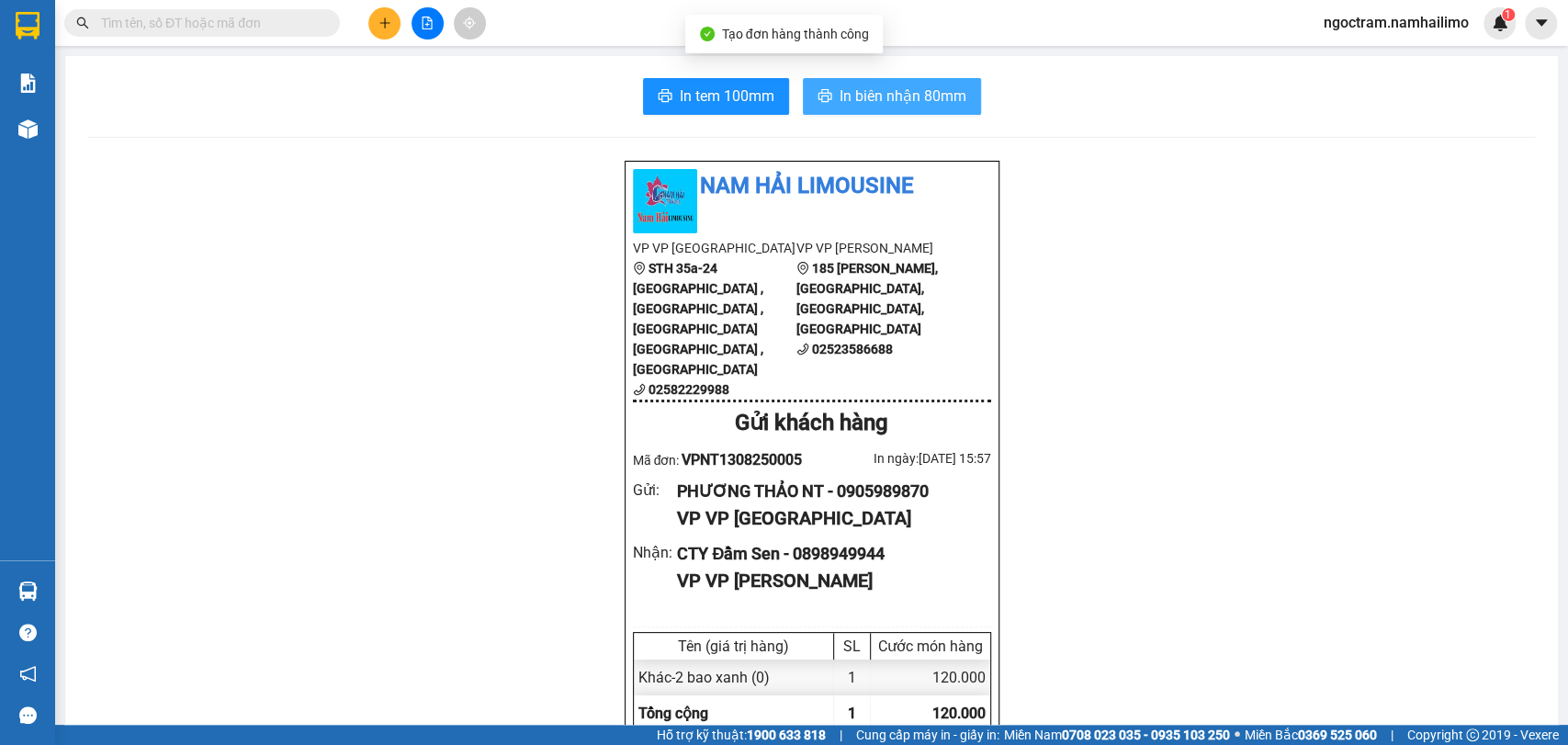
click at [878, 100] on span "In biên nhận 80mm" at bounding box center [903, 96] width 127 height 23
